Goal: Transaction & Acquisition: Purchase product/service

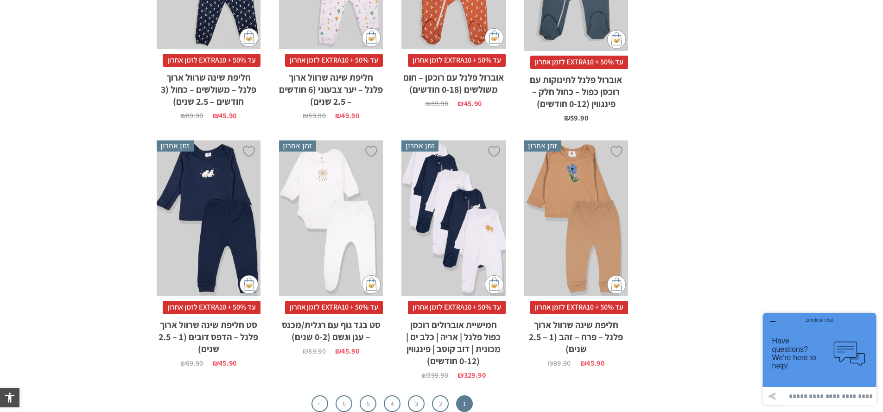
scroll to position [2920, 0]
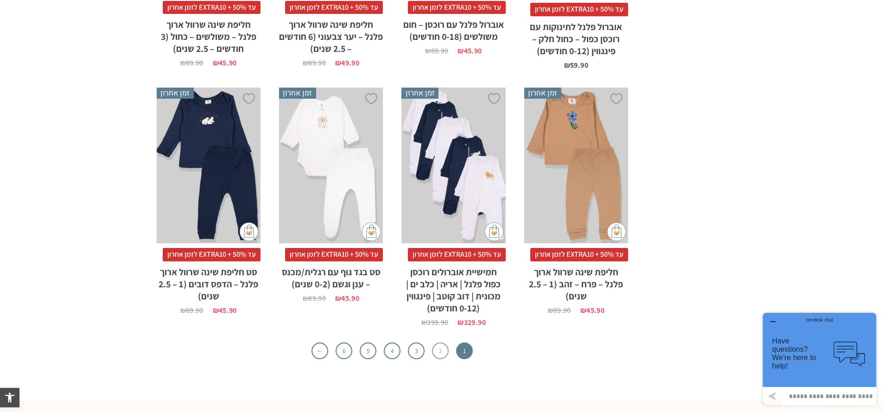
click at [439, 352] on link "2" at bounding box center [440, 351] width 17 height 17
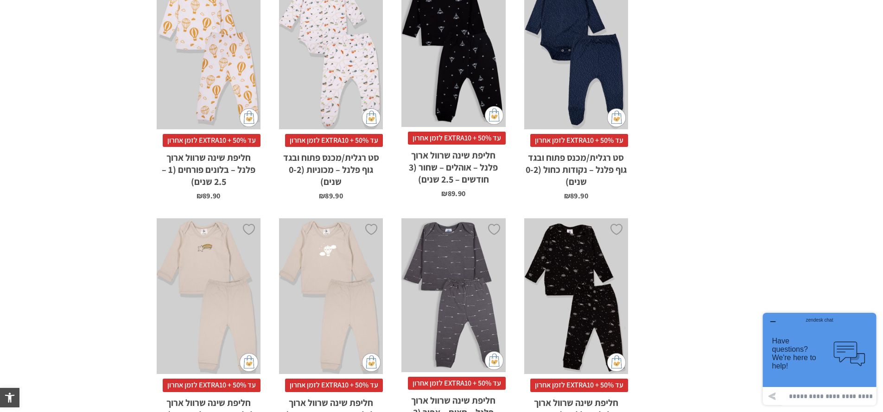
scroll to position [2735, 0]
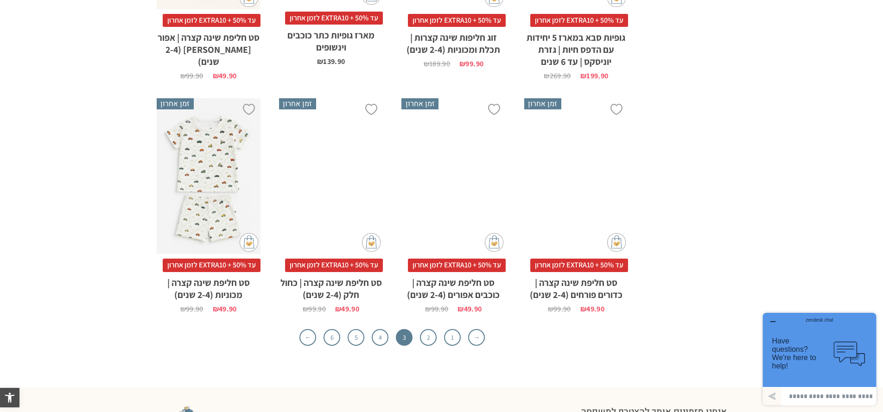
scroll to position [2782, 0]
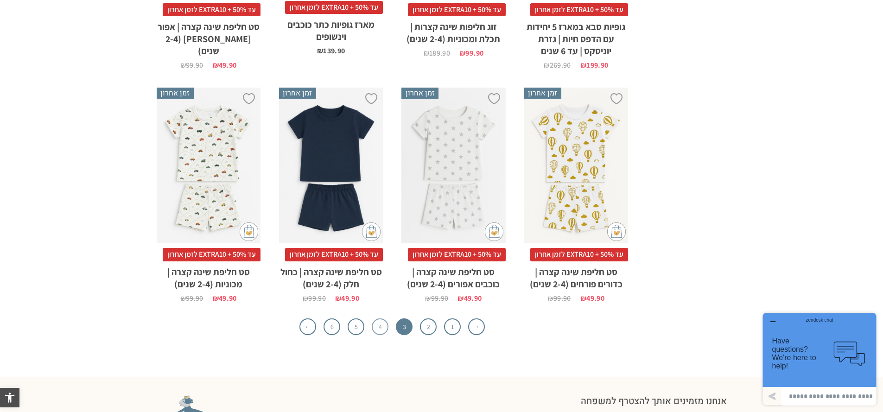
click at [375, 318] on link "4" at bounding box center [380, 326] width 17 height 17
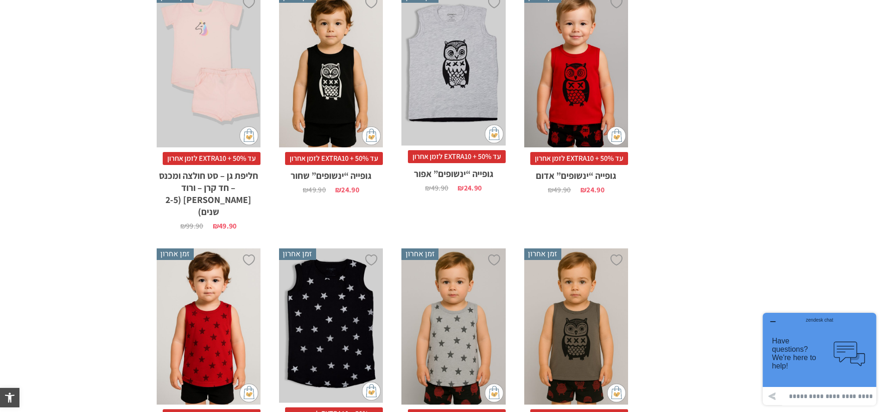
scroll to position [2828, 0]
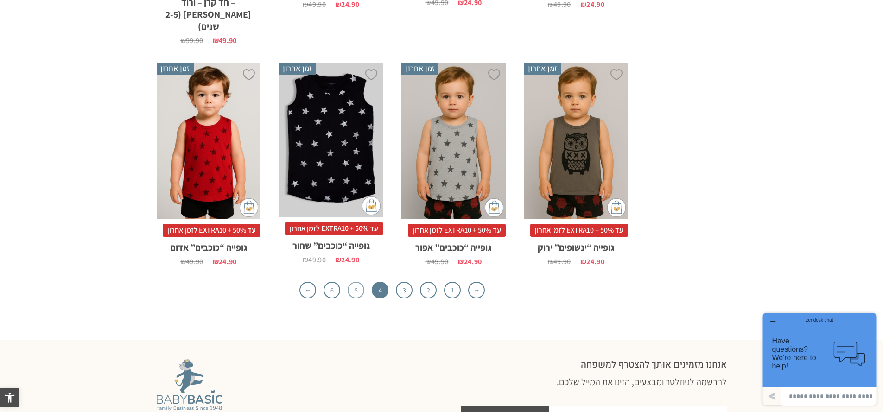
click at [361, 282] on link "5" at bounding box center [356, 290] width 17 height 17
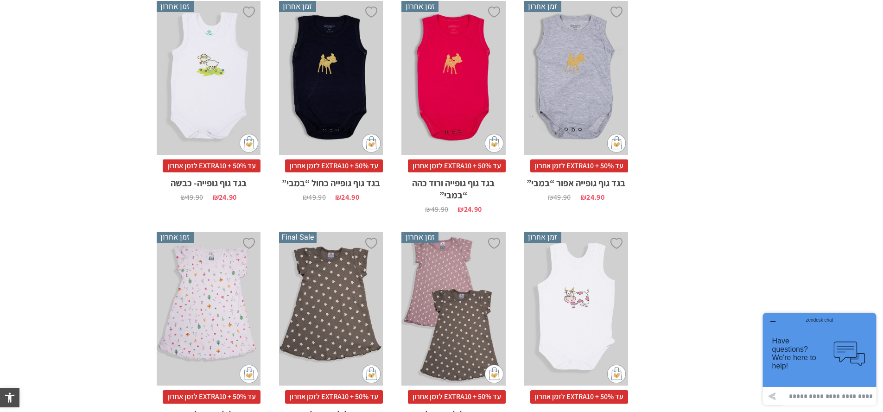
scroll to position [2595, 0]
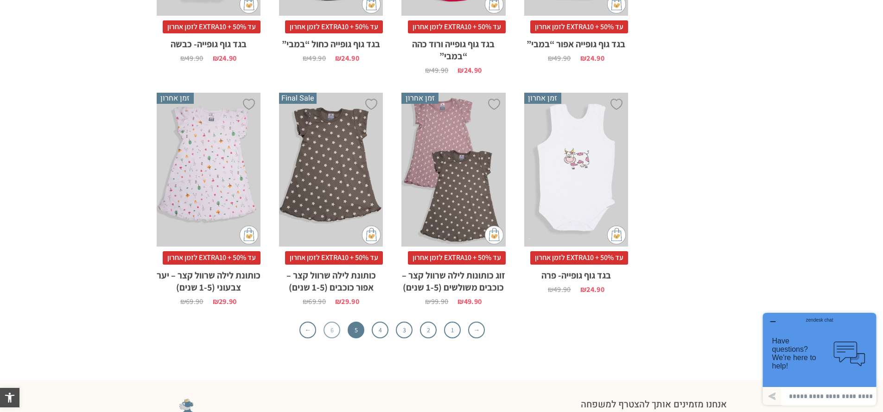
click at [337, 322] on link "6" at bounding box center [332, 330] width 17 height 17
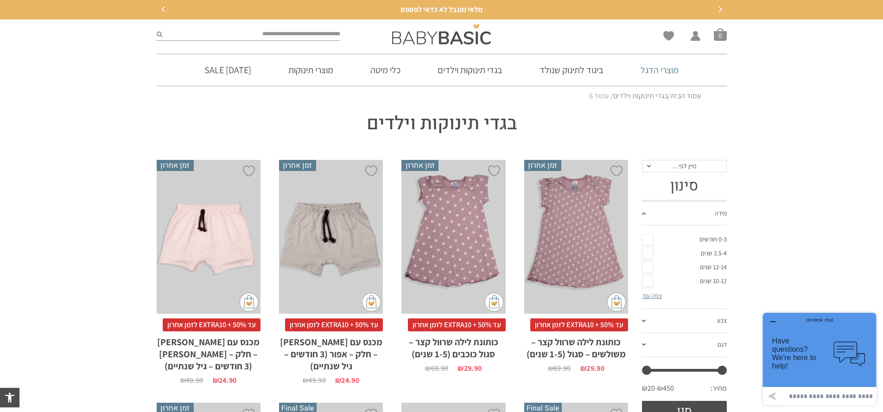
click at [661, 72] on link "מוצרי הדגל" at bounding box center [660, 70] width 66 height 32
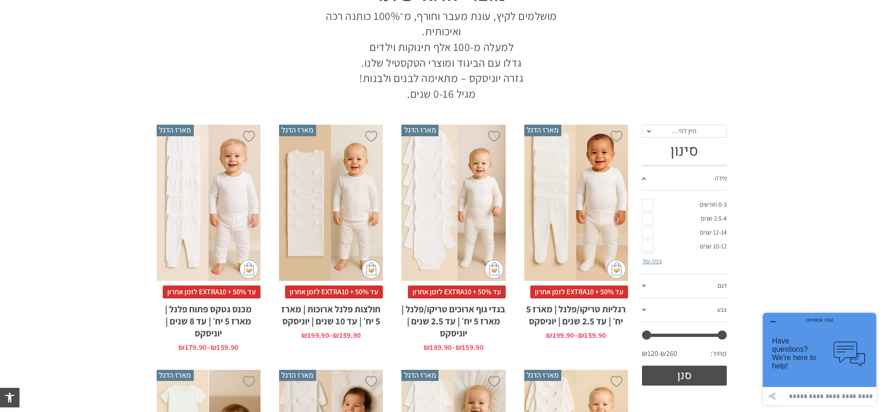
scroll to position [93, 0]
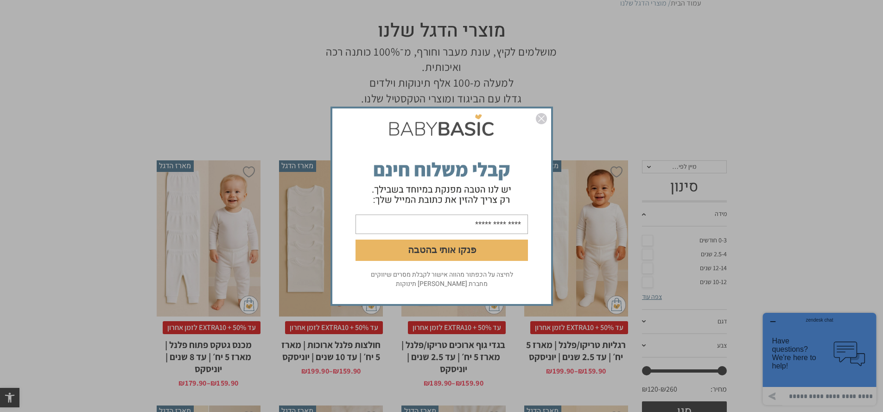
click at [537, 115] on img "סגור" at bounding box center [541, 118] width 11 height 11
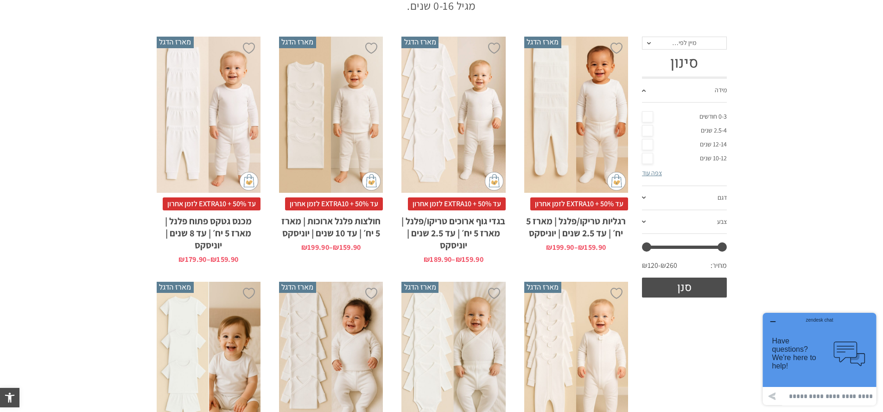
scroll to position [46, 0]
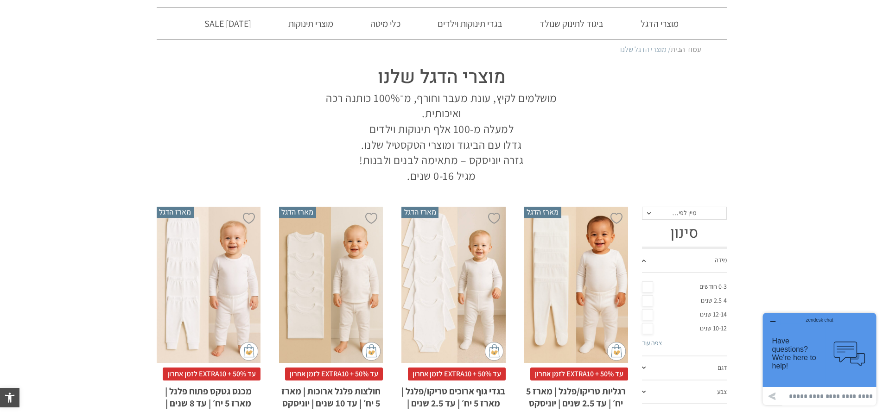
click at [361, 301] on div "x בחירת מידה 12-18m 18-24m 24-30m 2-5-4-שנים 4-6y 6-8-שנים 8-10y" at bounding box center [331, 285] width 104 height 156
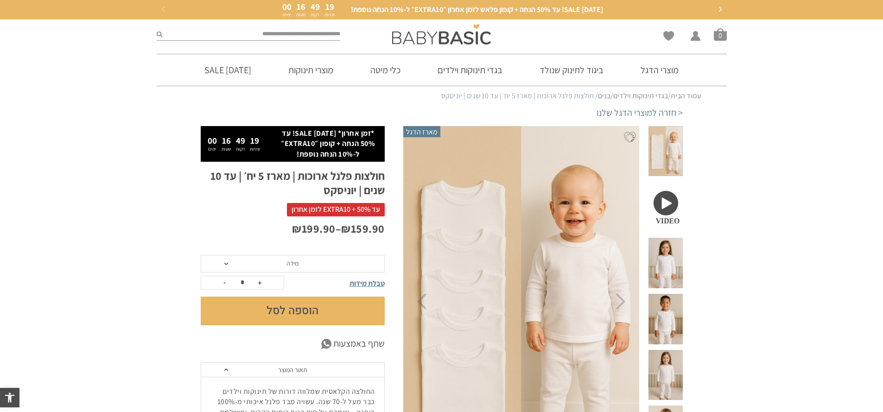
click at [365, 265] on span "מידה" at bounding box center [293, 264] width 184 height 18
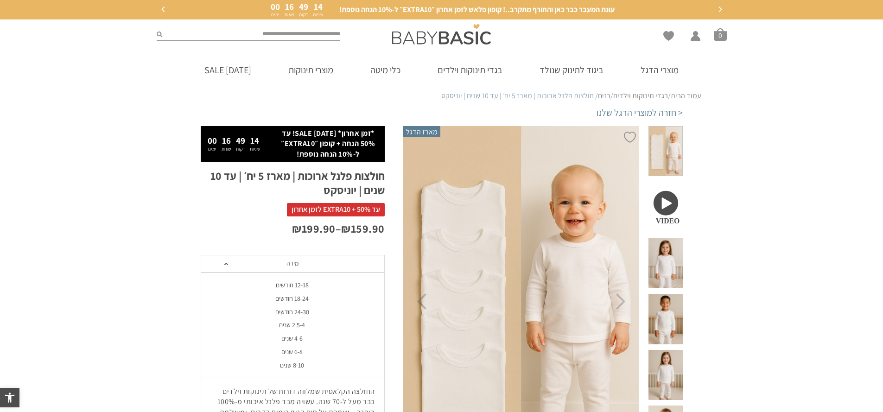
click at [291, 326] on div "2.5-4 שנים" at bounding box center [292, 325] width 184 height 8
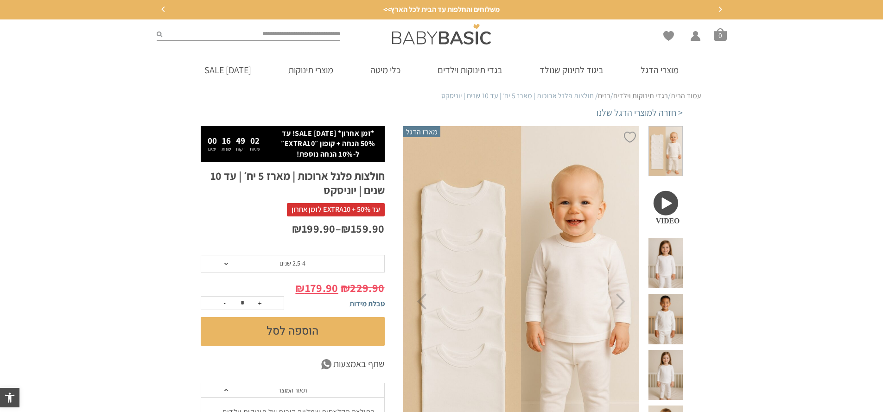
click at [306, 333] on button "הוספה לסל" at bounding box center [293, 331] width 184 height 29
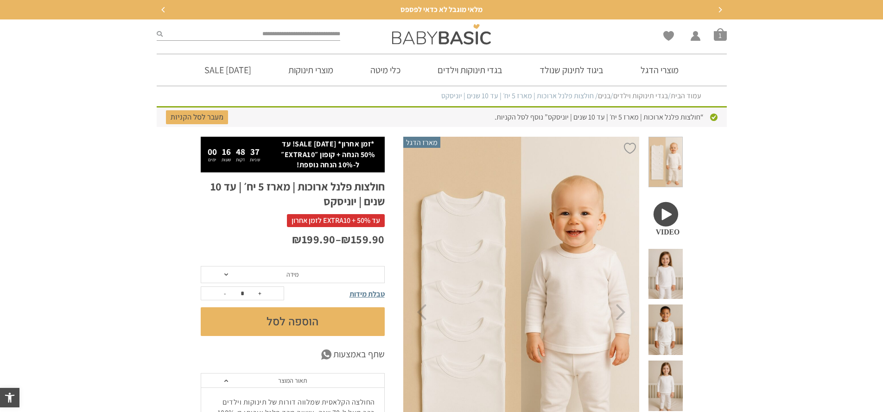
click at [227, 277] on span "מידה" at bounding box center [293, 275] width 184 height 18
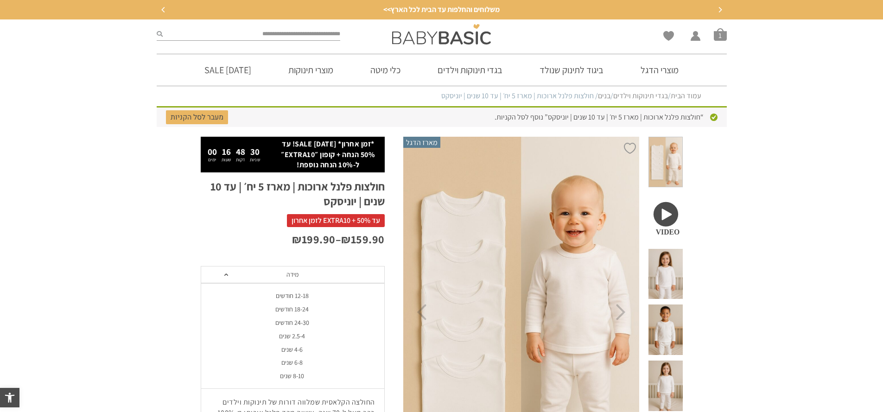
click at [303, 338] on div "2.5-4 שנים" at bounding box center [292, 336] width 184 height 8
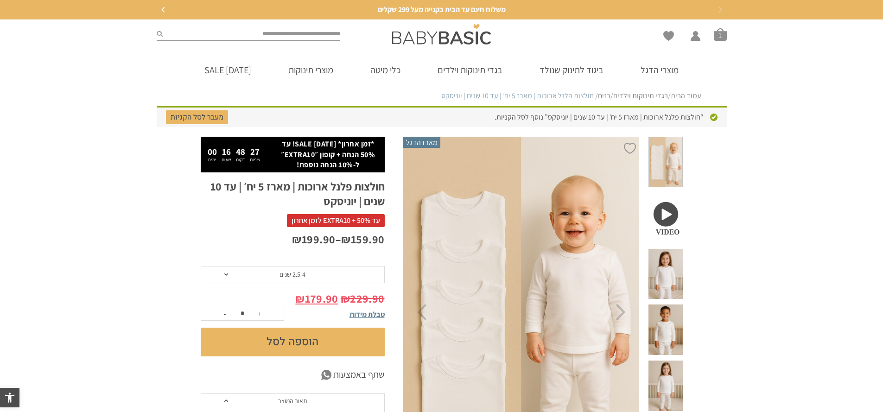
click at [296, 340] on button "הוספה לסל" at bounding box center [293, 342] width 184 height 29
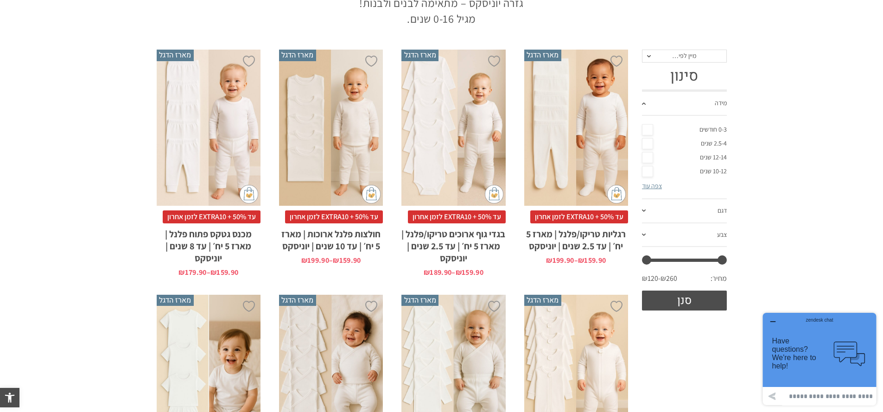
click at [242, 168] on div "x בחירת מידה 3-6m 6-12m 12-18m 18-24m 24-30m 2-5-4-שנים 4-6y 6-8-שנים" at bounding box center [209, 128] width 104 height 156
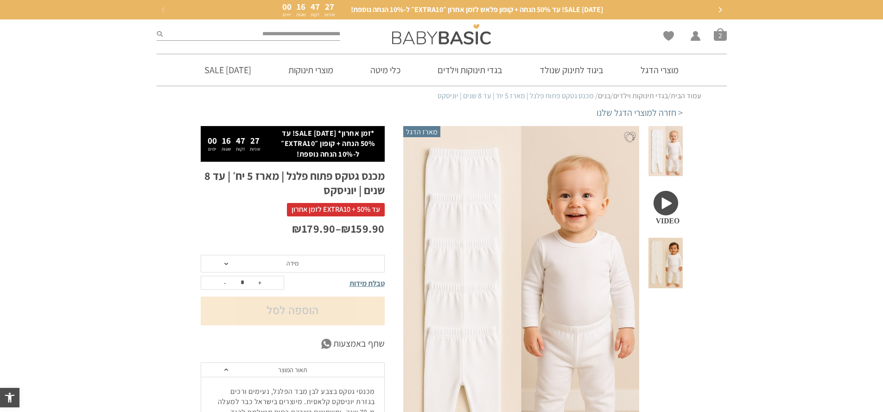
click at [304, 242] on div "₪ 159.90 – ₪ 179.90" at bounding box center [293, 238] width 184 height 34
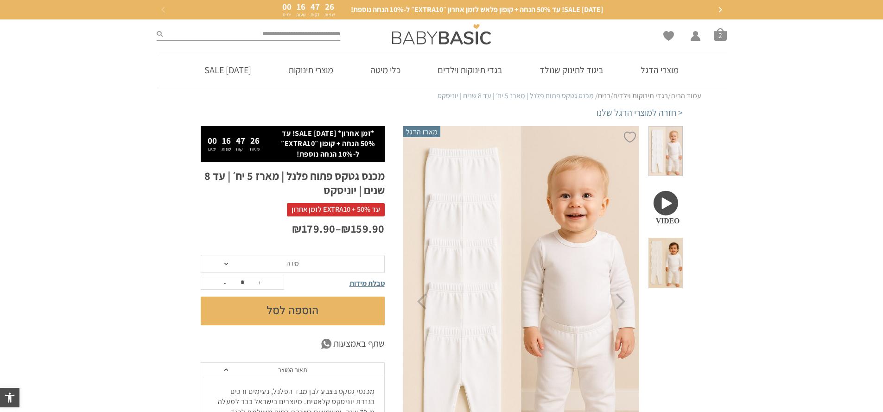
click at [312, 263] on span "מידה" at bounding box center [293, 264] width 184 height 18
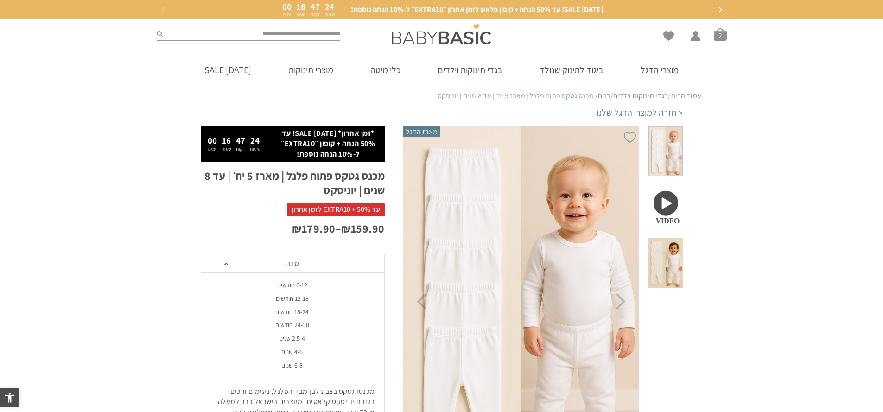
click at [304, 343] on li "2.5-4 שנים" at bounding box center [292, 338] width 184 height 13
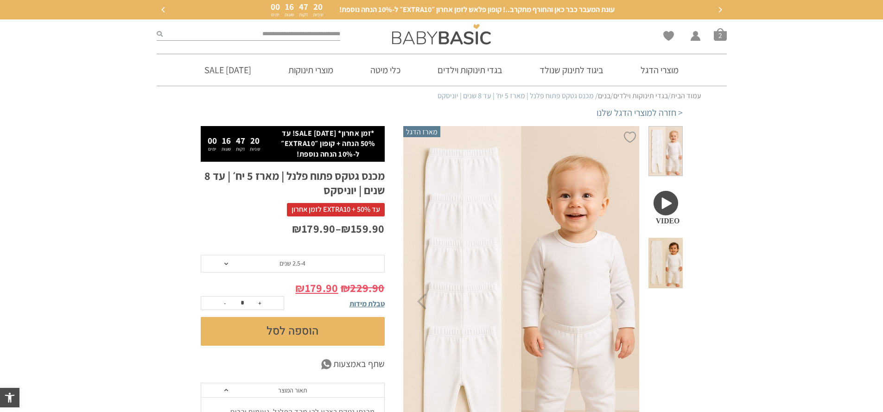
click at [258, 302] on button "+" at bounding box center [260, 303] width 14 height 13
type input "*"
click at [296, 332] on button "הוספה לסל" at bounding box center [293, 331] width 184 height 29
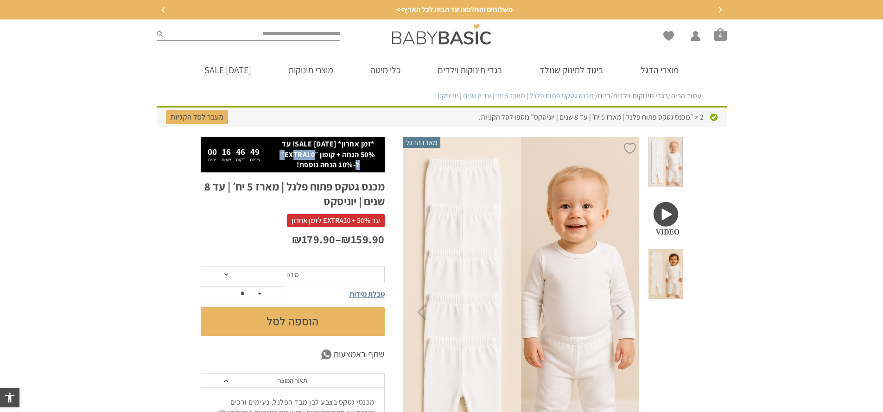
drag, startPoint x: 344, startPoint y: 167, endPoint x: 375, endPoint y: 166, distance: 31.1
click at [375, 166] on p "*זמן אחרון* ראש השנה SALE! עד 50% הנחה + קופון ״EXTRA10״ ל-10% הנחה נוספת!" at bounding box center [327, 154] width 103 height 31
copy p "EXTRA10״"
click at [309, 323] on button "הוספה לסל" at bounding box center [293, 321] width 184 height 29
click at [312, 274] on span "מידה" at bounding box center [293, 275] width 184 height 18
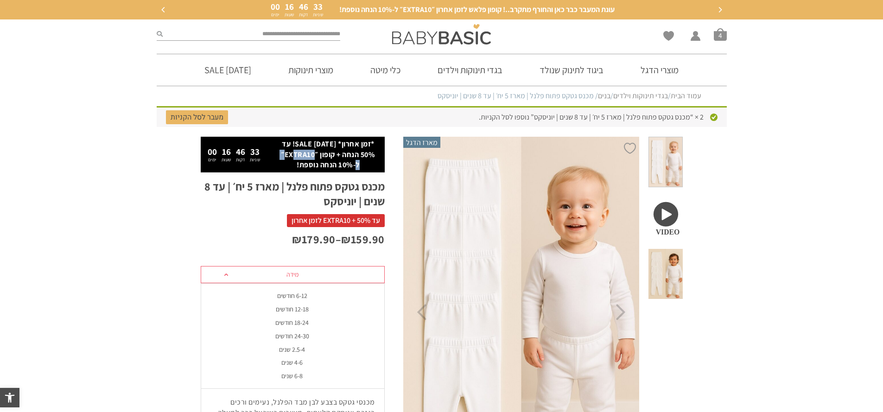
click at [306, 352] on div "2.5-4 שנים" at bounding box center [292, 350] width 184 height 8
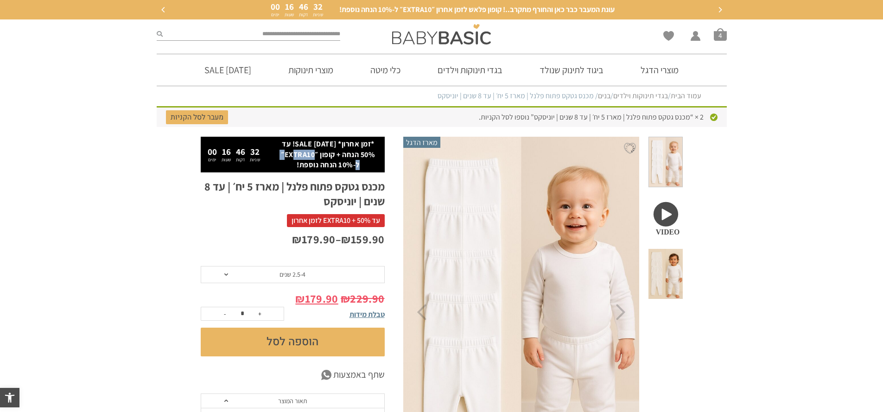
click at [316, 344] on button "הוספה לסל" at bounding box center [293, 342] width 184 height 29
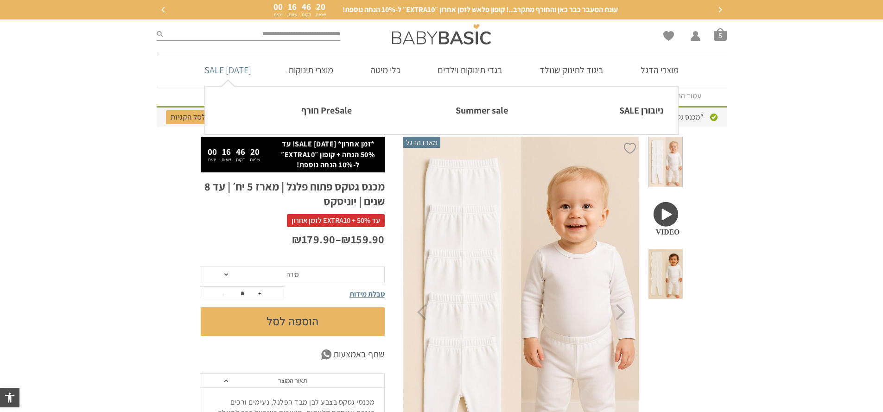
click at [253, 68] on link "[DATE] SALE" at bounding box center [228, 70] width 75 height 32
click at [251, 74] on link "[DATE] SALE" at bounding box center [228, 70] width 75 height 32
click at [253, 69] on link "[DATE] SALE" at bounding box center [228, 70] width 75 height 32
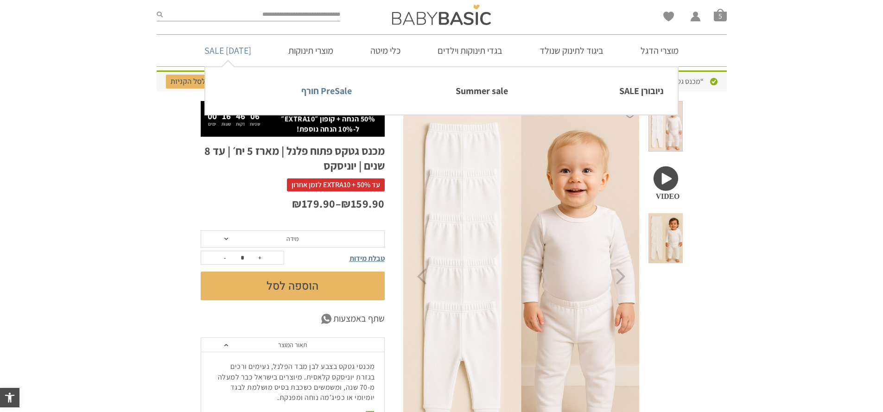
click at [329, 94] on link "PreSale חורף" at bounding box center [285, 90] width 133 height 19
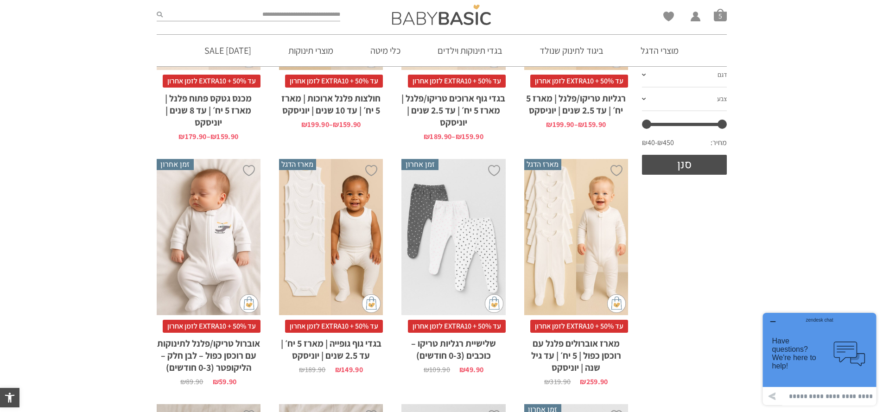
click at [369, 251] on div "x בחירת מידה 0-3m 3-6m 6-12m 12-18m 18-24m 24-30m" at bounding box center [331, 237] width 104 height 156
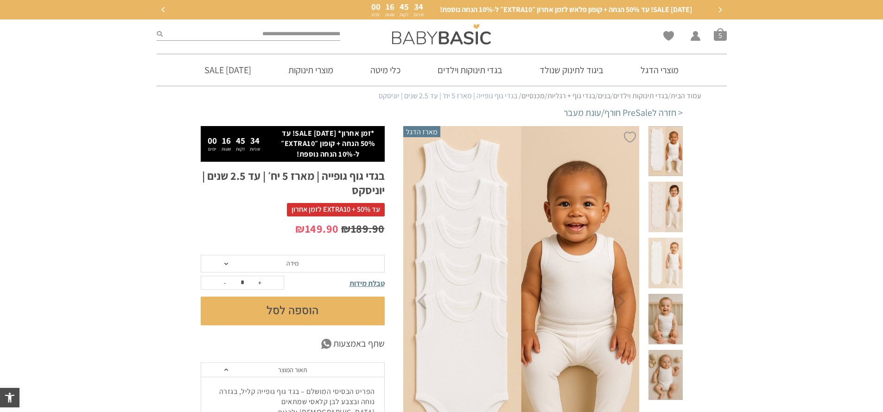
click at [315, 267] on span "מידה" at bounding box center [293, 264] width 184 height 18
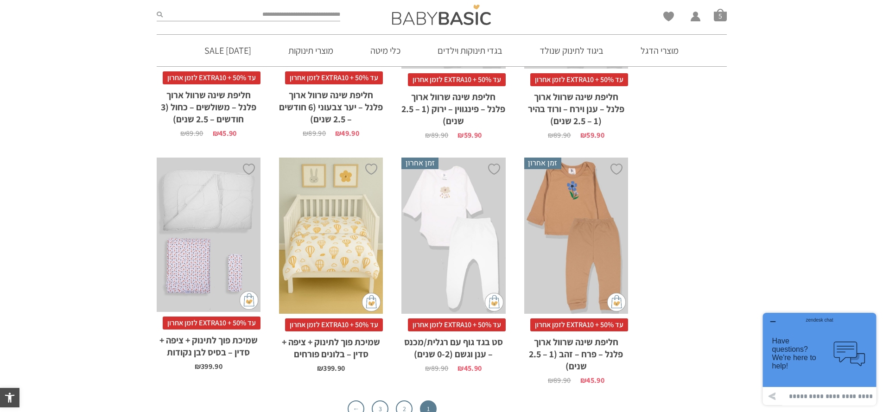
scroll to position [2866, 0]
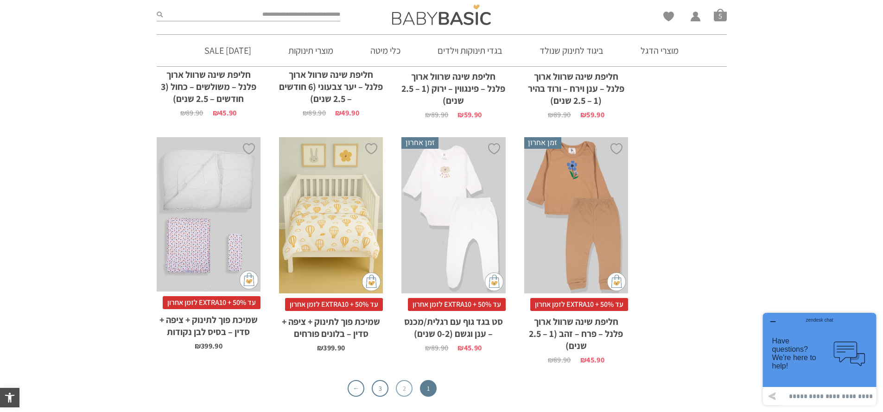
click at [405, 380] on link "2" at bounding box center [404, 388] width 17 height 17
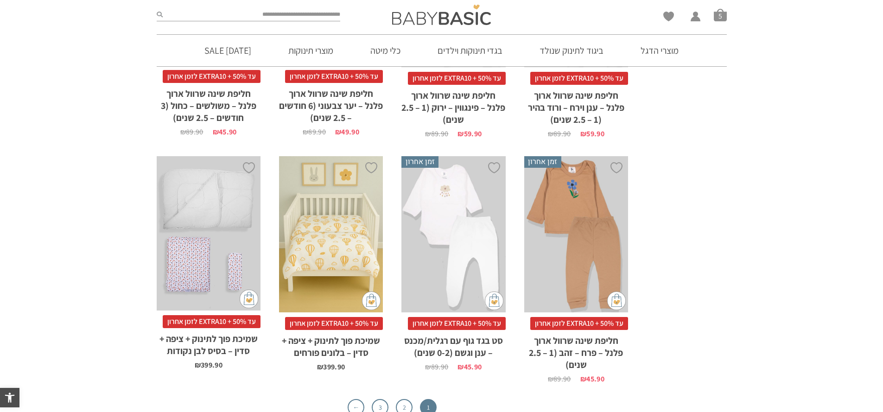
scroll to position [2866, 0]
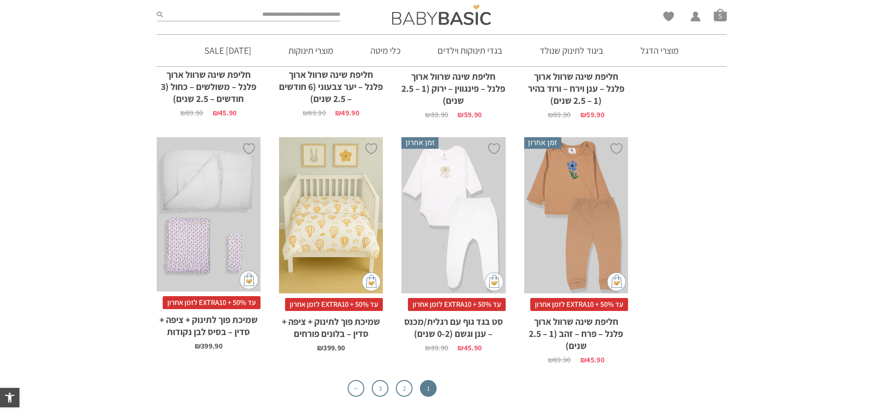
click at [577, 217] on div "x בחירת מידה 12-18m 18-24m 24-30m" at bounding box center [576, 215] width 104 height 156
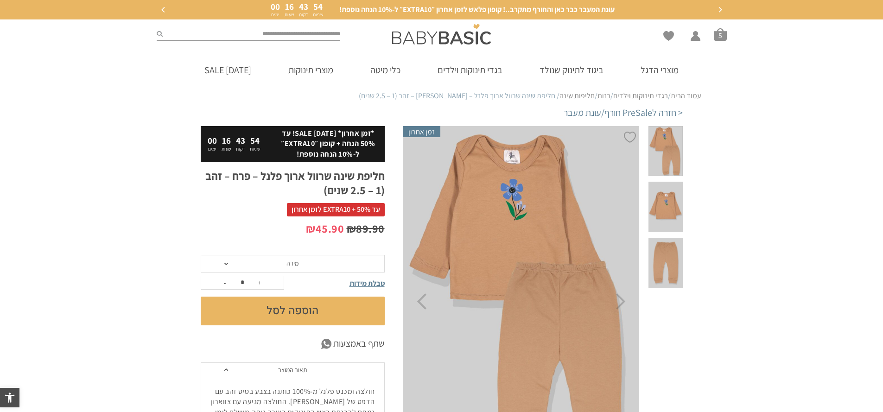
click at [323, 265] on span "מידה" at bounding box center [293, 264] width 184 height 18
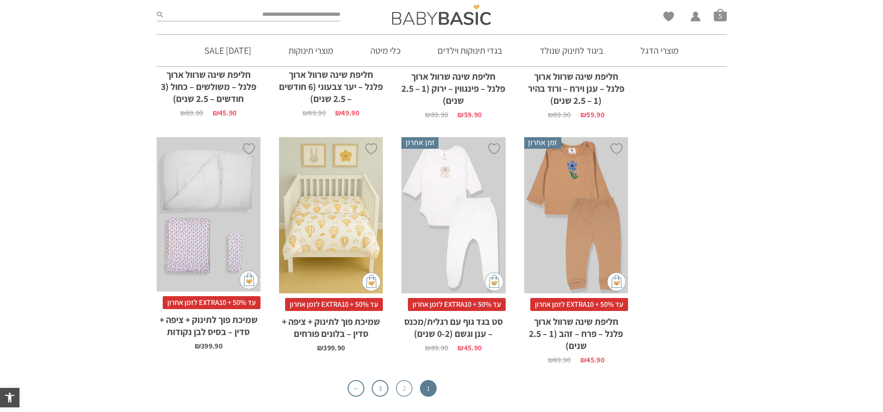
click at [401, 380] on link "2" at bounding box center [404, 388] width 17 height 17
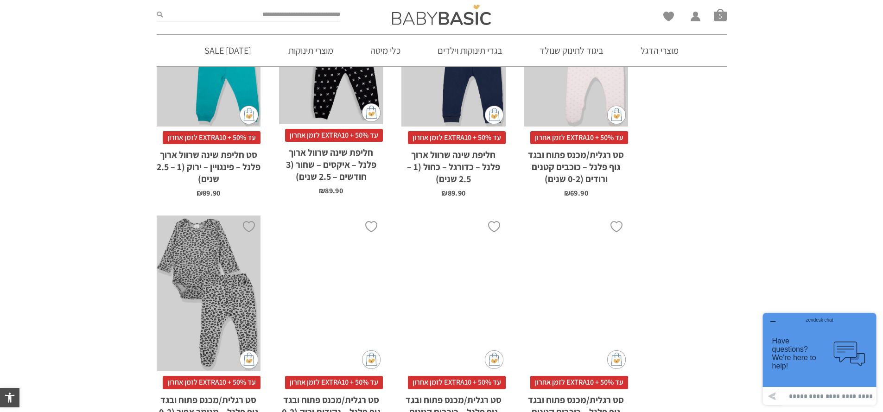
scroll to position [2828, 0]
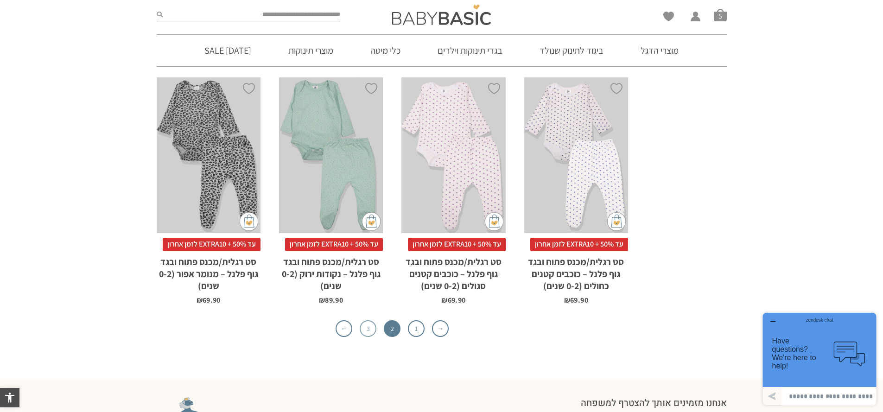
click at [369, 320] on link "3" at bounding box center [368, 328] width 17 height 17
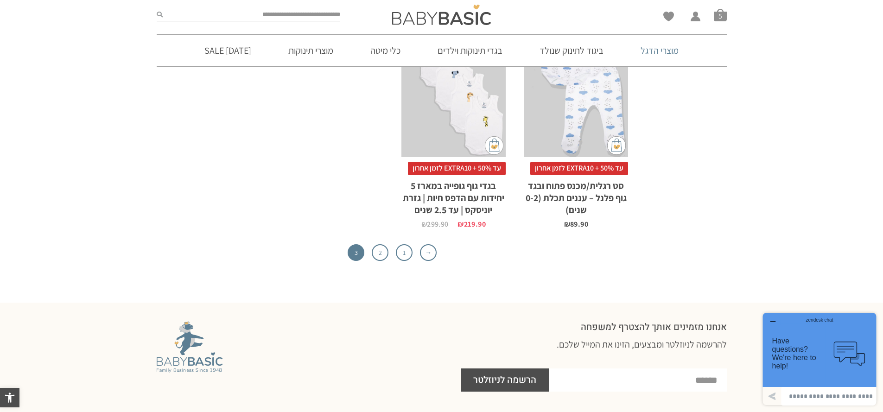
click at [660, 52] on link "מוצרי הדגל" at bounding box center [660, 51] width 66 height 32
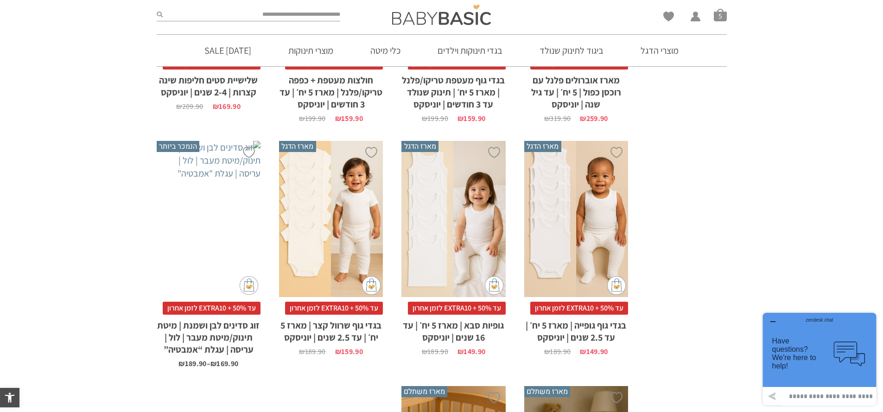
click at [346, 236] on div "x בחירת מידה 0-3m 3-6m 6-12m 12-18m 18-24m 24-30m" at bounding box center [331, 219] width 104 height 156
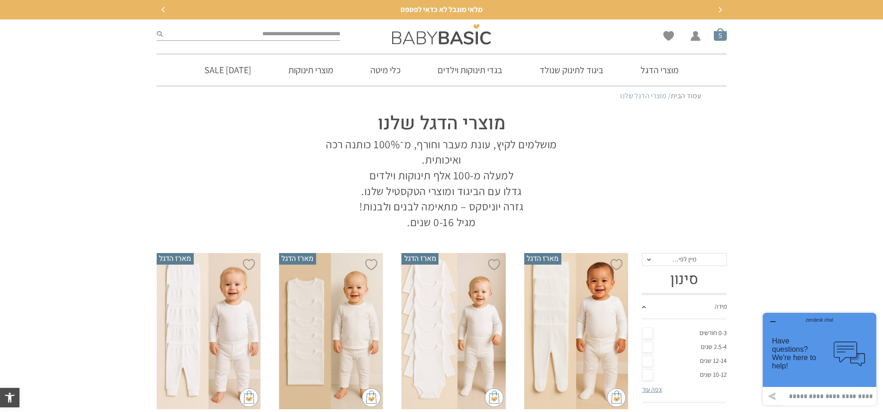
click at [723, 35] on span "סל קניות" at bounding box center [720, 34] width 13 height 13
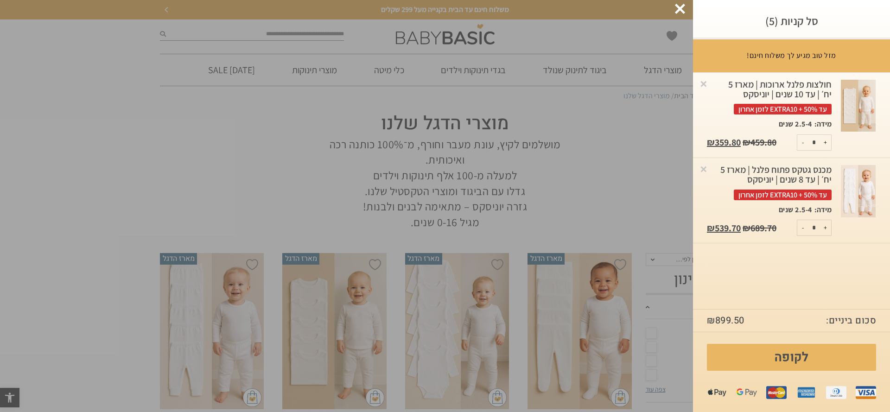
click at [803, 229] on button "-" at bounding box center [803, 227] width 12 height 15
type input "*"
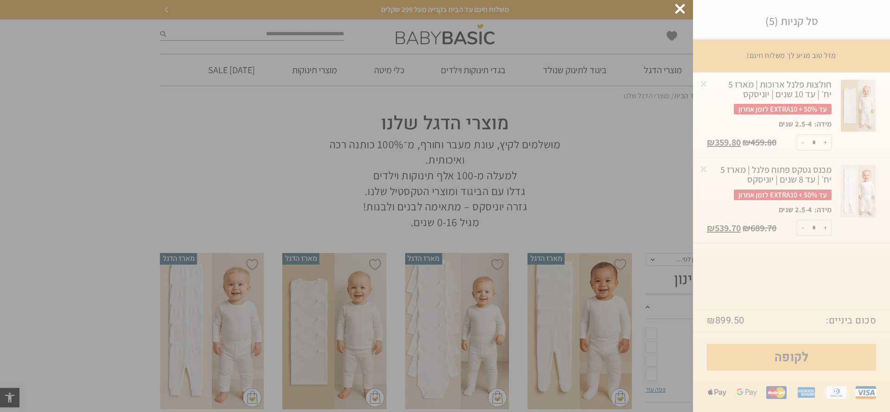
click at [803, 229] on div "סל קניות (5) מזל טוב מגיע לך משלוח חינם! רק עוד ₪ -600.5 - שליח חינם עד הבית! ×…" at bounding box center [791, 206] width 197 height 412
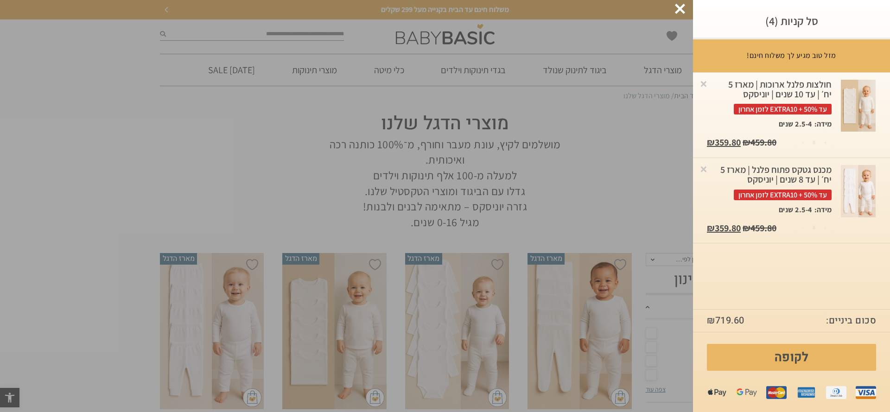
click at [789, 282] on div "מזל טוב מגיע לך משלוח חינם! רק עוד ₪ -420.6 - שליח חינם עד הבית! × חולצות פלנל …" at bounding box center [791, 174] width 197 height 270
click at [802, 229] on button "-" at bounding box center [803, 227] width 12 height 15
type input "*"
click at [803, 140] on button "-" at bounding box center [803, 142] width 12 height 15
type input "*"
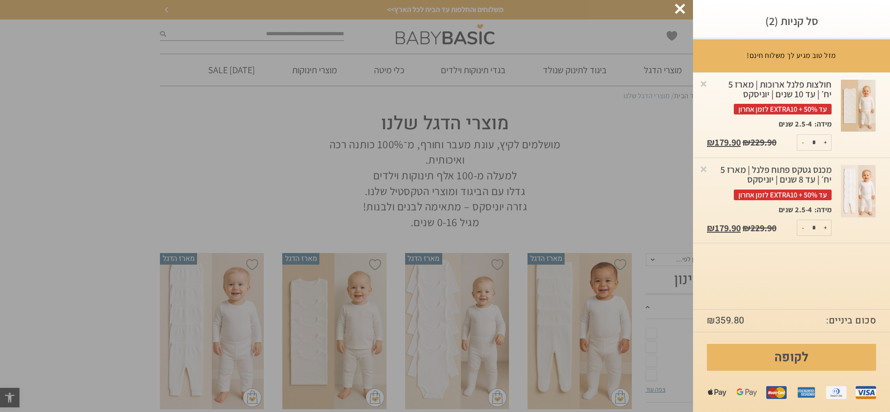
click at [683, 5] on div at bounding box center [680, 9] width 10 height 10
